Goal: Communication & Community: Answer question/provide support

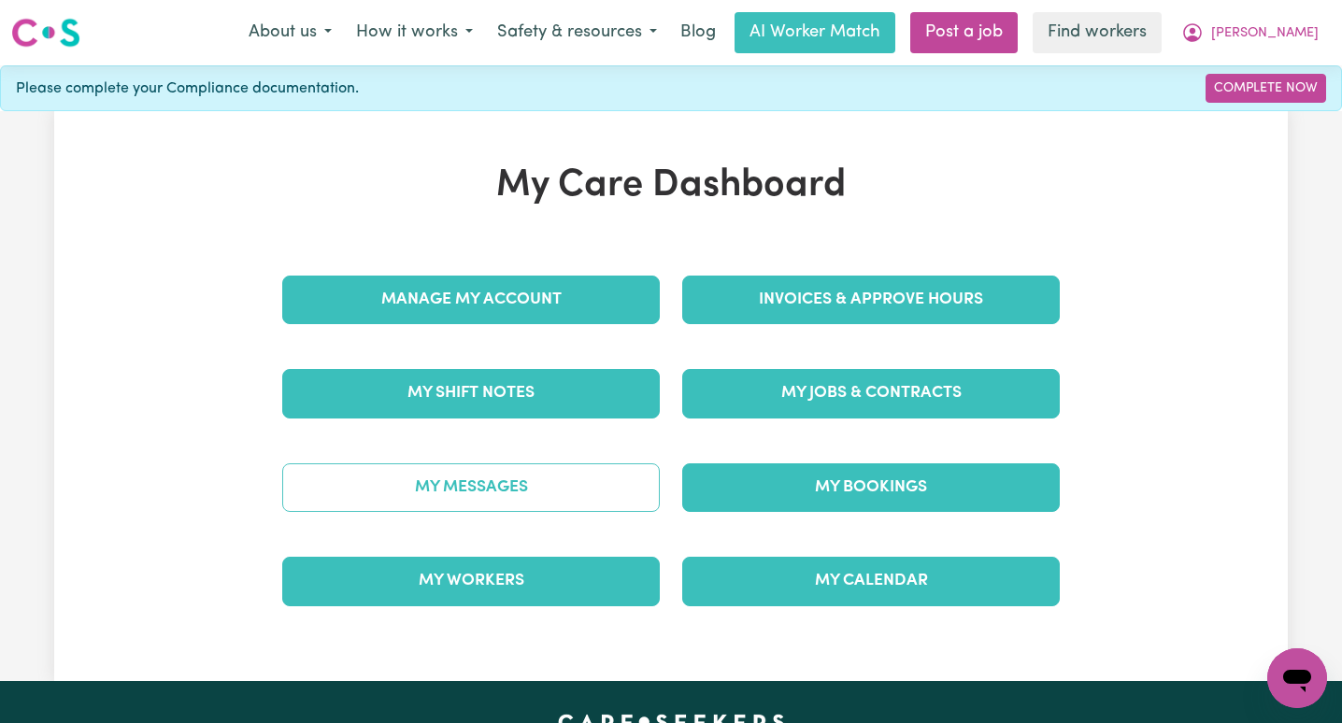
click at [539, 490] on link "My Messages" at bounding box center [471, 488] width 378 height 49
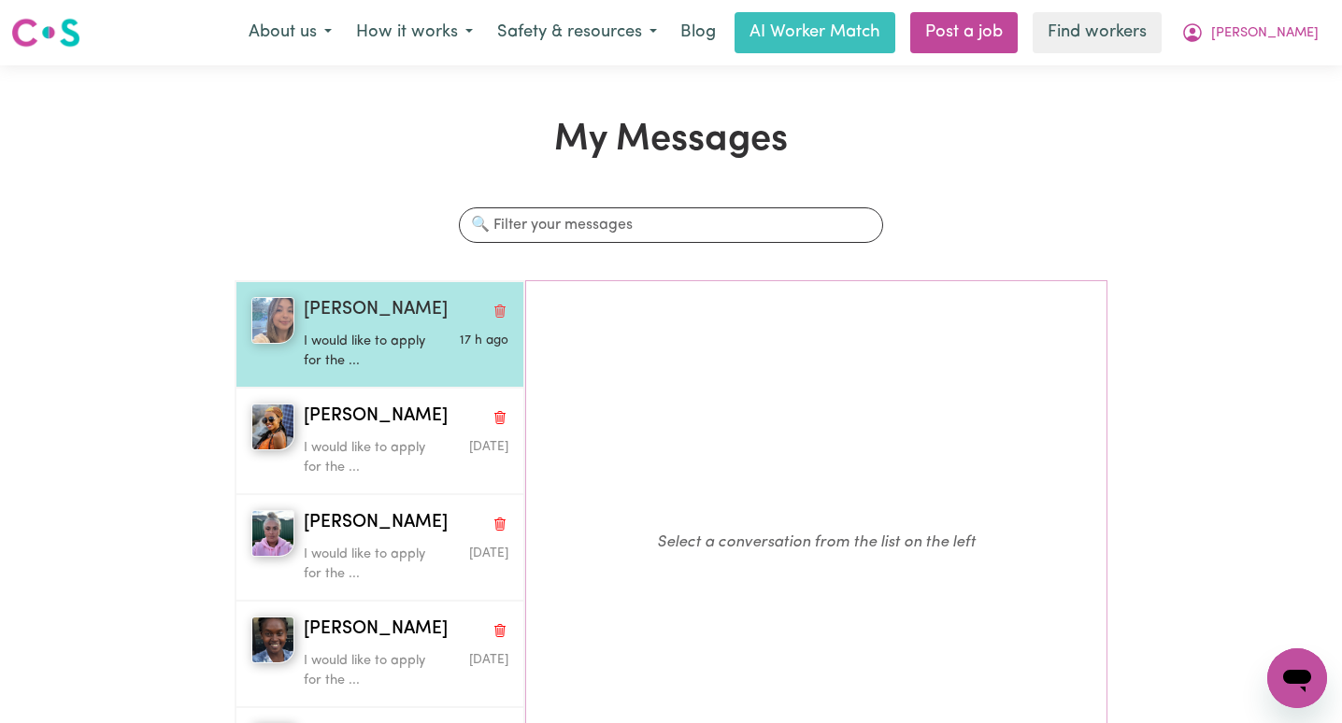
click at [329, 345] on p "I would like to apply for the ..." at bounding box center [372, 352] width 136 height 40
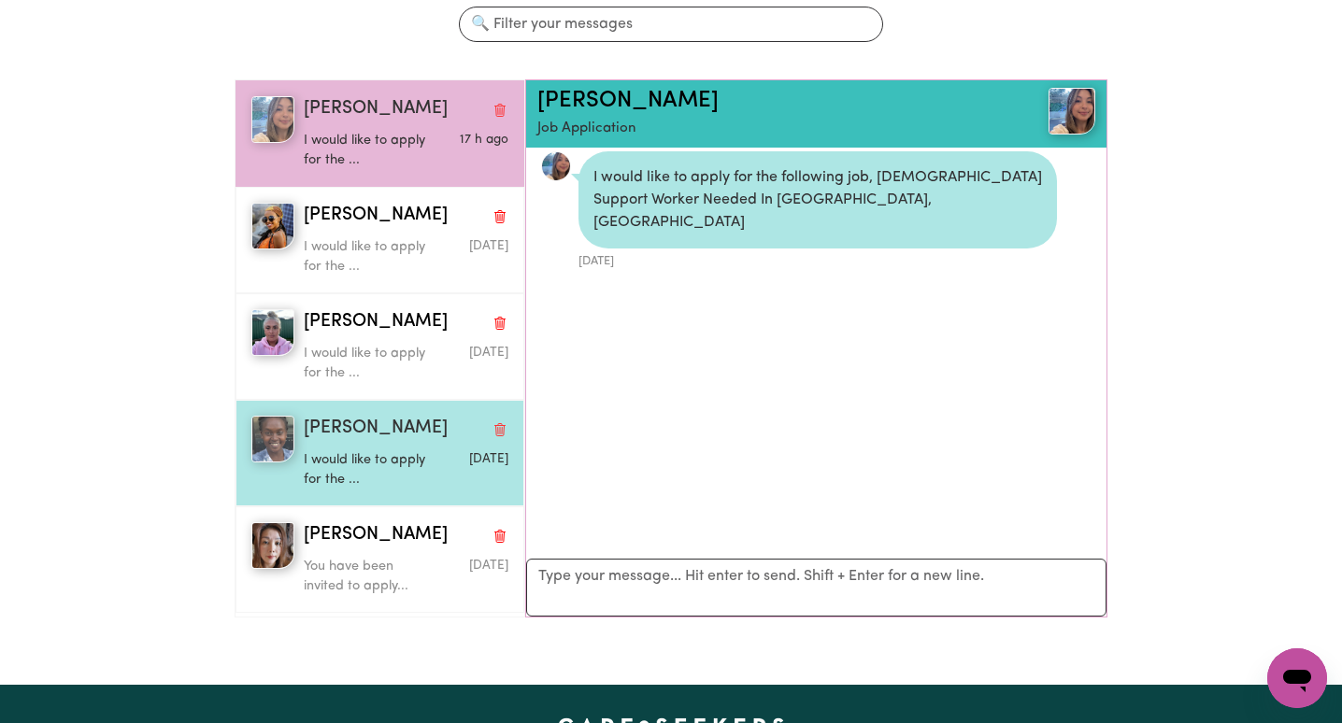
scroll to position [200, 0]
